Goal: Task Accomplishment & Management: Manage account settings

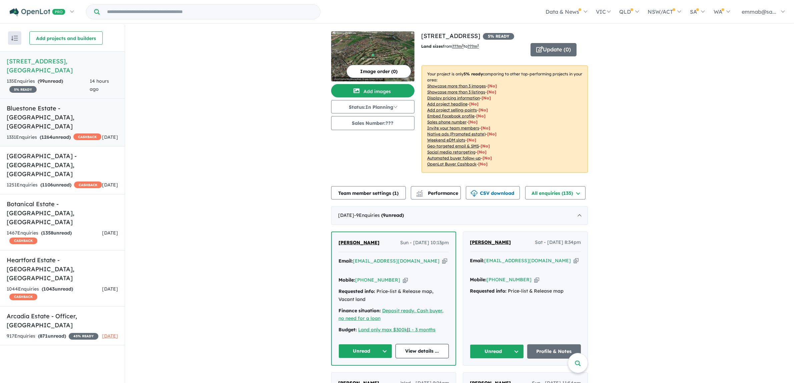
click at [63, 133] on div "1331 Enquir ies ( 1264 unread) CASHBACK" at bounding box center [54, 137] width 95 height 8
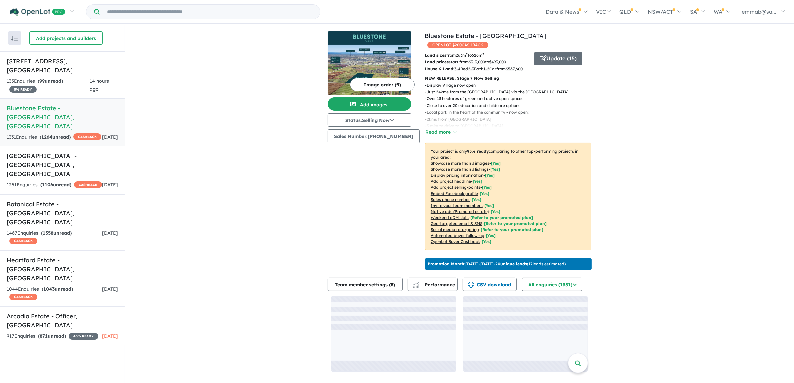
click at [447, 130] on button "Read more" at bounding box center [440, 132] width 31 height 8
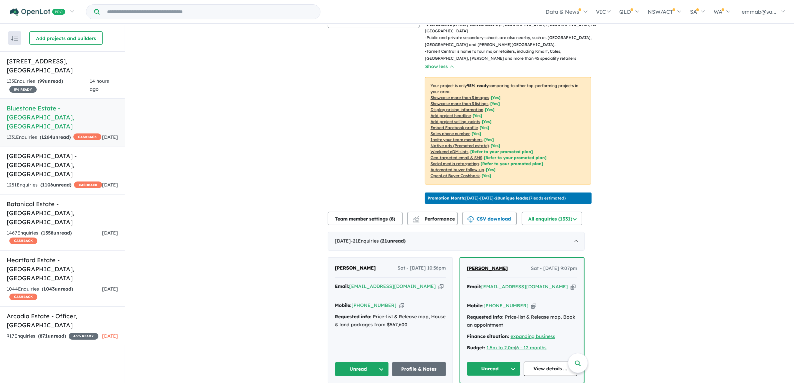
scroll to position [208, 0]
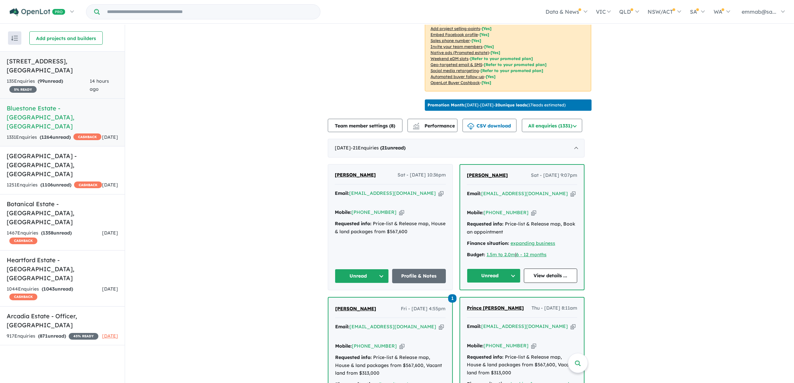
click at [49, 71] on h5 "[STREET_ADDRESS]" at bounding box center [62, 66] width 111 height 18
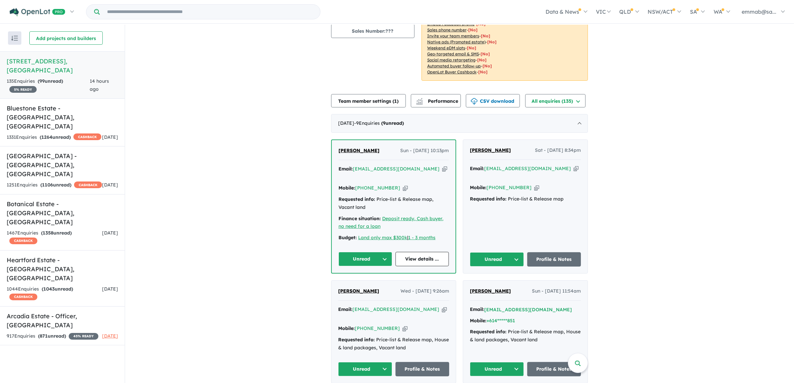
scroll to position [125, 0]
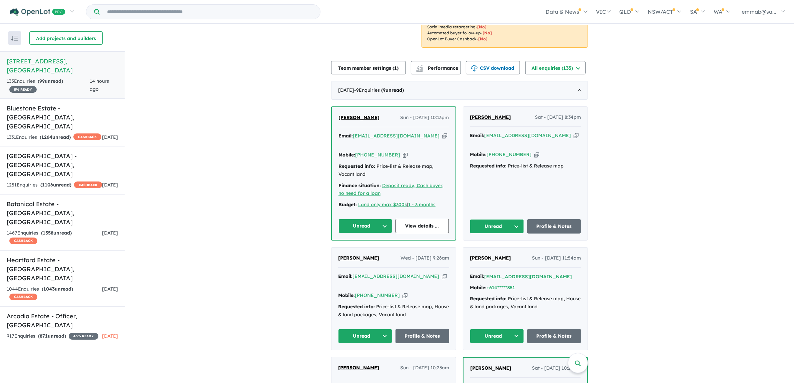
click at [442, 139] on icon "button" at bounding box center [444, 135] width 5 height 7
click at [425, 232] on link "View details ..." at bounding box center [422, 226] width 54 height 14
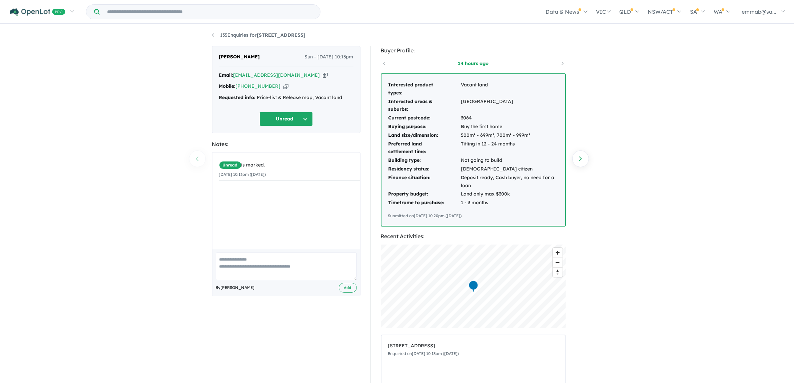
click at [283, 84] on icon "button" at bounding box center [285, 86] width 5 height 7
click at [323, 74] on icon "button" at bounding box center [325, 75] width 5 height 7
click at [487, 172] on td "Australian citizen" at bounding box center [510, 169] width 98 height 9
drag, startPoint x: 499, startPoint y: 209, endPoint x: 391, endPoint y: 84, distance: 165.4
click at [391, 84] on div "Interested product types: Vacant land Interested areas & suburbs: Dingley villa…" at bounding box center [473, 150] width 184 height 152
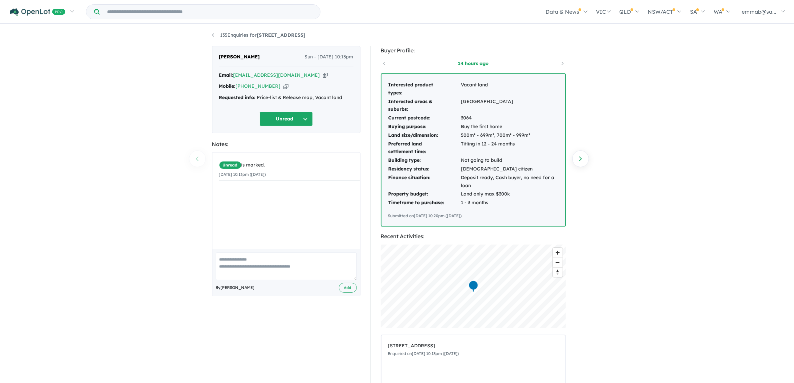
click at [570, 181] on div "Buyer Profile: 14 hours ago Interested product types: Vacant land Interested ar…" at bounding box center [476, 253] width 212 height 415
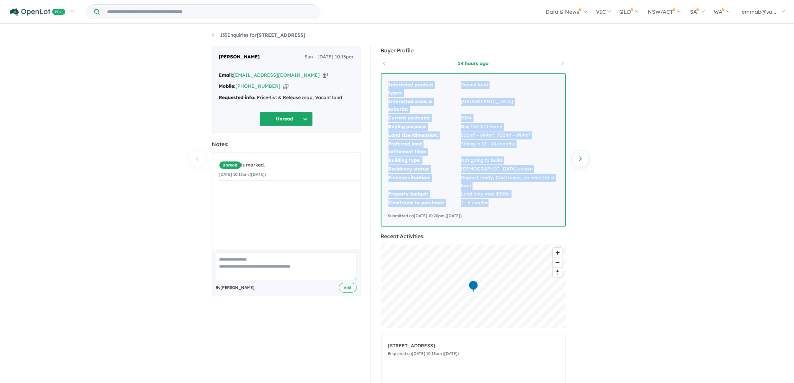
drag, startPoint x: 388, startPoint y: 84, endPoint x: 522, endPoint y: 200, distance: 177.4
click at [522, 200] on tbody "Interested product types: Vacant land Interested areas & suburbs: Dingley villa…" at bounding box center [473, 144] width 170 height 126
copy tbody "Interested product types: Vacant land Interested areas & suburbs: Dingley villa…"
click at [296, 116] on button "Unread" at bounding box center [285, 119] width 53 height 14
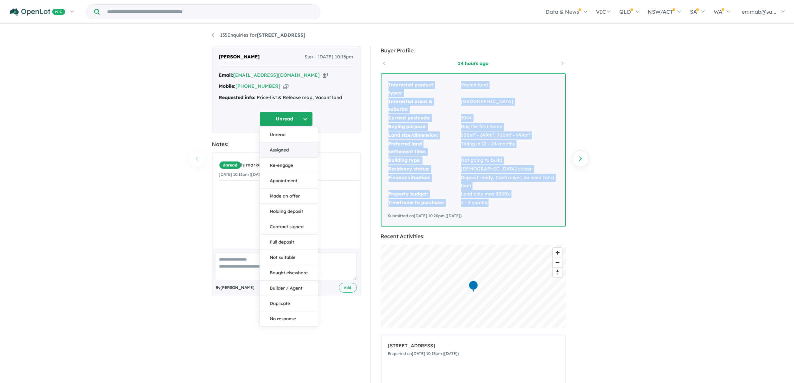
click at [292, 153] on button "Assigned" at bounding box center [289, 149] width 58 height 15
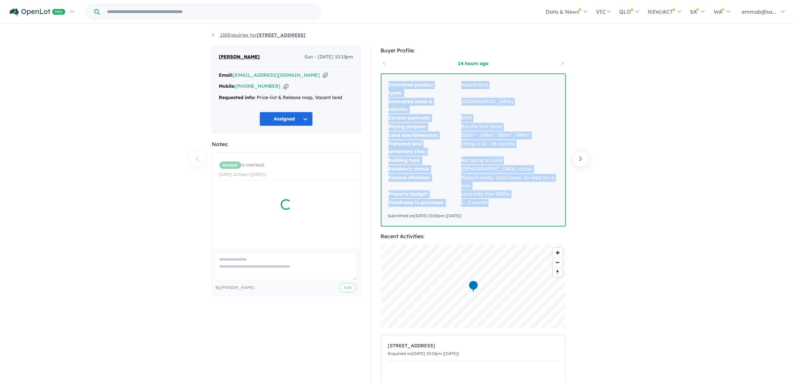
click at [227, 35] on link "135 Enquiries for 179-217 Centre Dandenong Road - Dingley Village" at bounding box center [259, 35] width 94 height 6
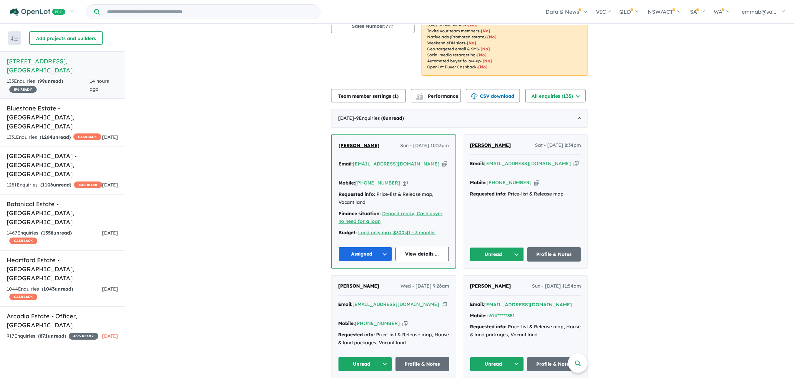
scroll to position [125, 0]
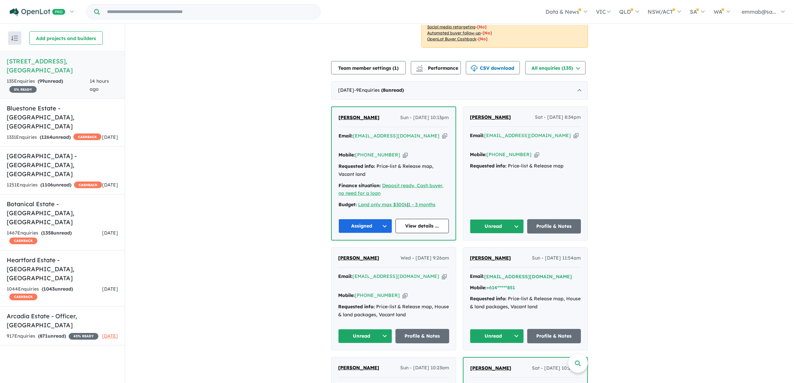
click at [573, 139] on icon "button" at bounding box center [575, 135] width 5 height 7
click at [534, 158] on icon "button" at bounding box center [536, 154] width 5 height 7
click at [573, 139] on icon "button" at bounding box center [575, 135] width 5 height 7
click at [494, 228] on button "Unread" at bounding box center [497, 226] width 54 height 14
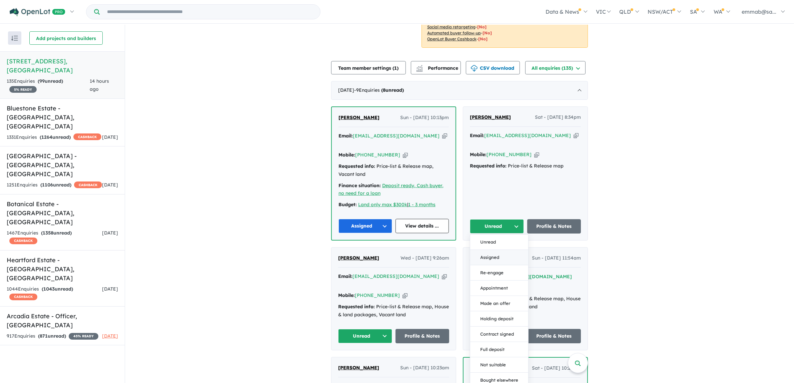
click at [504, 260] on button "Assigned" at bounding box center [499, 257] width 58 height 15
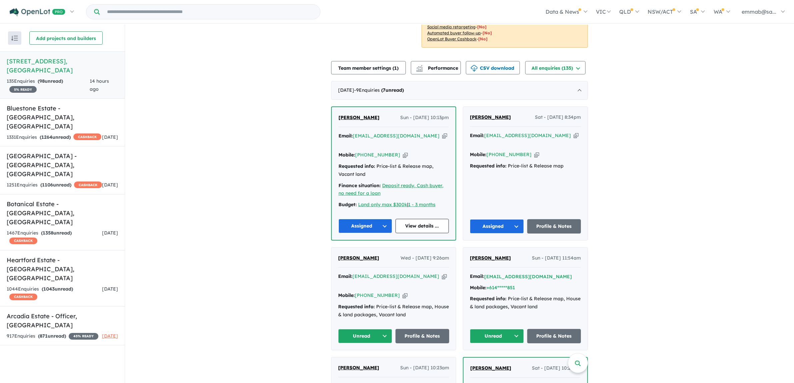
click at [442, 277] on icon "button" at bounding box center [444, 276] width 5 height 7
drag, startPoint x: 358, startPoint y: 319, endPoint x: 357, endPoint y: 333, distance: 14.0
click at [359, 329] on div "Asmir Dzelilovic Wed - 20/08/2025, 9:26am Email: asmir.d@outlook.com Copied! Mo…" at bounding box center [393, 298] width 124 height 102
click at [357, 333] on button "Unread" at bounding box center [365, 336] width 54 height 14
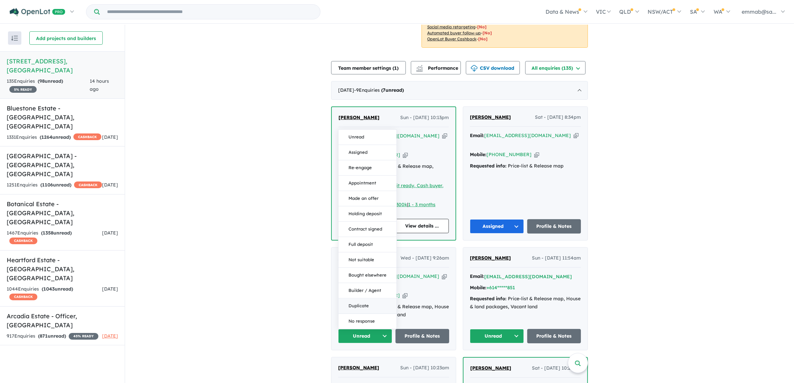
click at [358, 299] on button "Duplicate" at bounding box center [367, 305] width 58 height 15
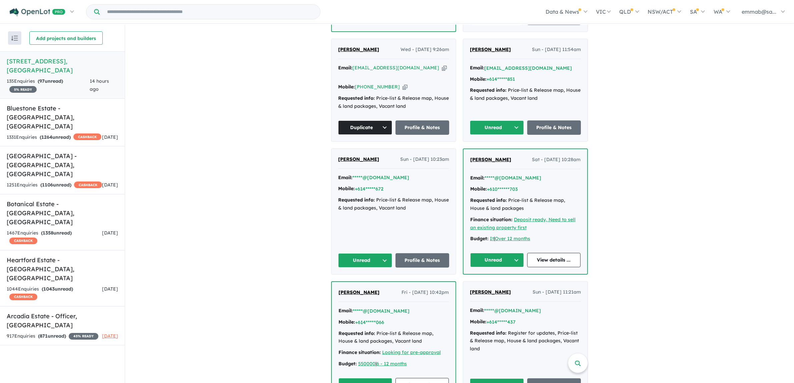
scroll to position [42, 0]
